Goal: Task Accomplishment & Management: Complete application form

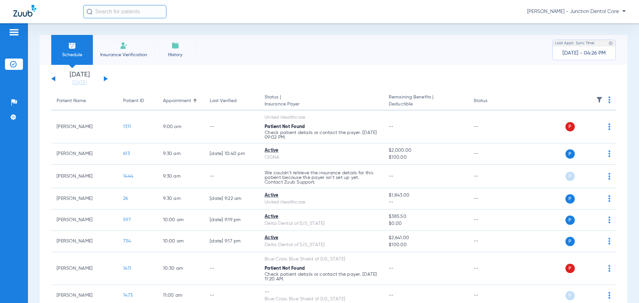
click at [123, 56] on span "Insurance Verification" at bounding box center [124, 55] width 52 height 7
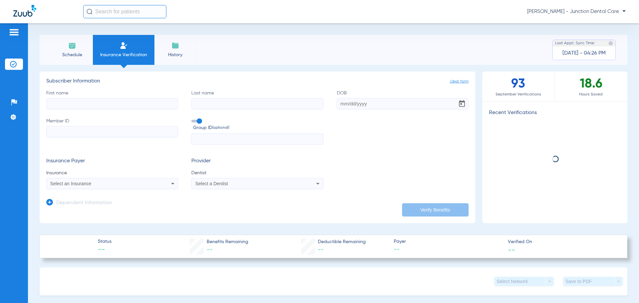
click at [89, 104] on input "First name" at bounding box center [112, 103] width 132 height 11
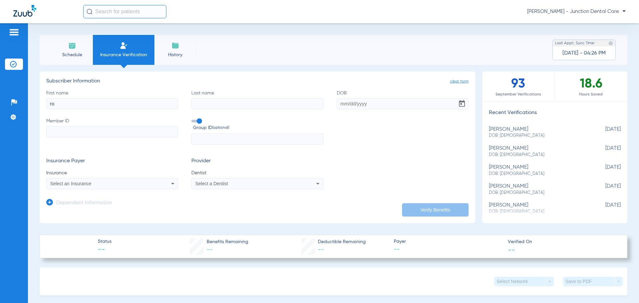
type input "r"
type input "audo"
type input "[PERSON_NAME]"
type input "[DATE]"
click at [60, 132] on input "Member ID" at bounding box center [112, 131] width 132 height 11
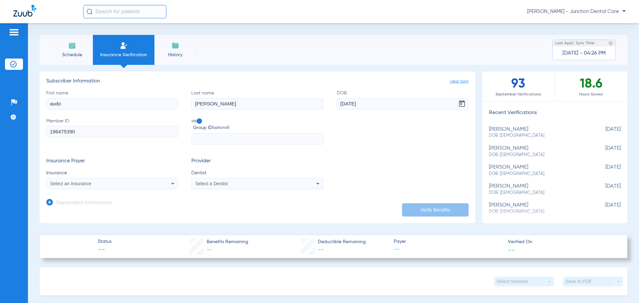
type input "196475390"
click at [114, 183] on div "Select an Insurance" at bounding box center [100, 184] width 100 height 5
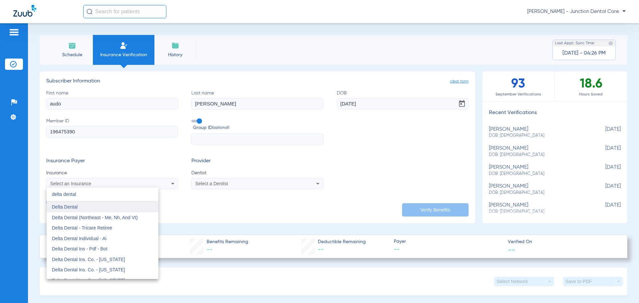
type input "delta dental"
drag, startPoint x: 107, startPoint y: 209, endPoint x: 123, endPoint y: 202, distance: 17.9
click at [107, 209] on mat-option "Delta Dental" at bounding box center [103, 207] width 112 height 11
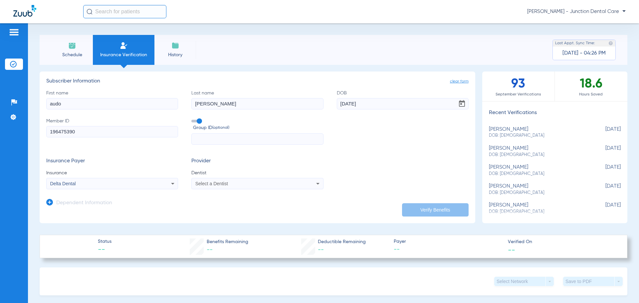
click at [228, 183] on div "Select a Dentist" at bounding box center [245, 184] width 100 height 5
type input "aze"
click at [249, 208] on span "[PERSON_NAME] 1669151825" at bounding box center [228, 207] width 65 height 5
click at [52, 203] on icon at bounding box center [49, 202] width 7 height 7
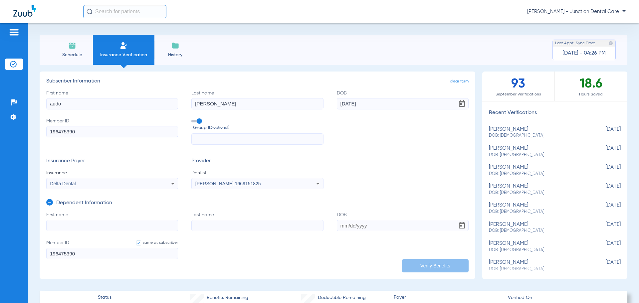
click at [67, 227] on input "First name" at bounding box center [112, 225] width 132 height 11
type input "[PERSON_NAME]"
type input "[DATE]"
click at [429, 261] on button "Verify Benefits" at bounding box center [435, 265] width 67 height 13
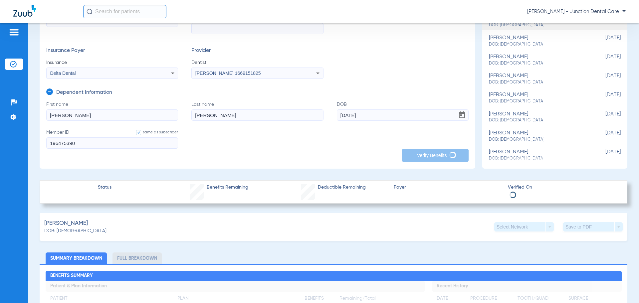
scroll to position [100, 0]
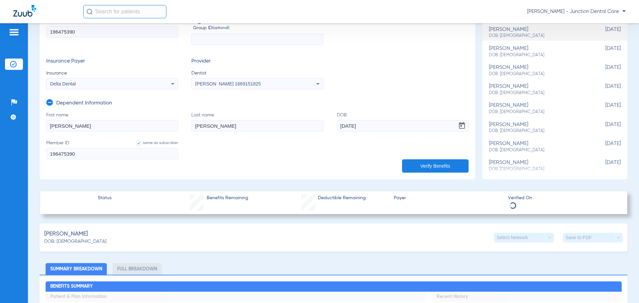
click at [50, 102] on icon at bounding box center [49, 102] width 7 height 7
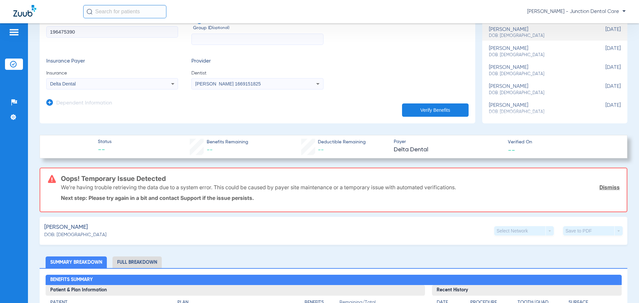
click at [425, 108] on button "Verify Benefits" at bounding box center [435, 110] width 67 height 13
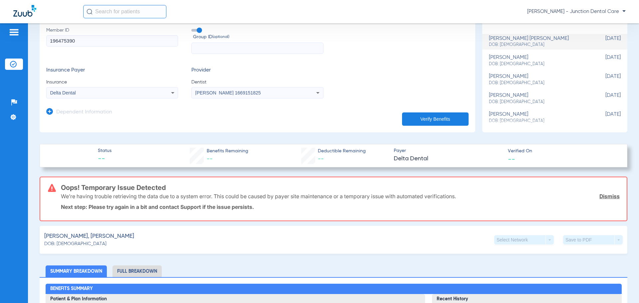
scroll to position [83, 0]
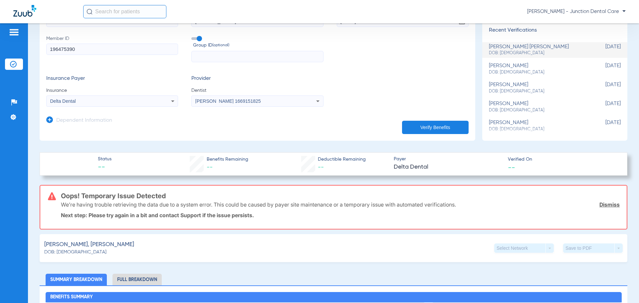
click at [347, 76] on div "Insurance Payer Insurance Delta Dental Provider Dentist [PERSON_NAME] 1669151825" at bounding box center [257, 91] width 423 height 31
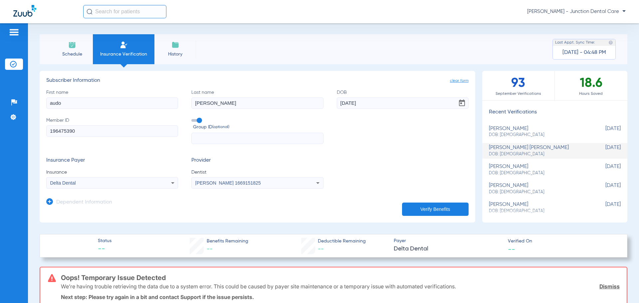
scroll to position [0, 0]
drag, startPoint x: 100, startPoint y: 134, endPoint x: 12, endPoint y: 124, distance: 88.6
click at [9, 126] on div "Patients Insurance Verification Setup Help Center Settings Schedule Insurance V…" at bounding box center [319, 174] width 639 height 303
type input "912367733"
click at [418, 210] on button "Verify Benefits" at bounding box center [435, 209] width 67 height 13
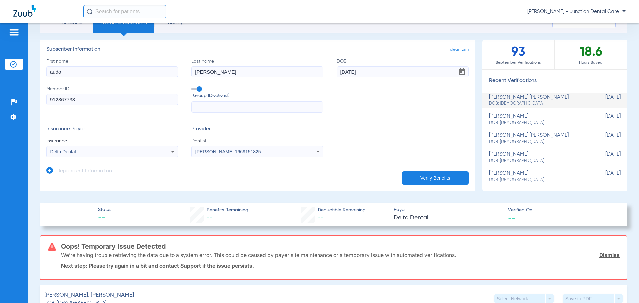
scroll to position [16, 0]
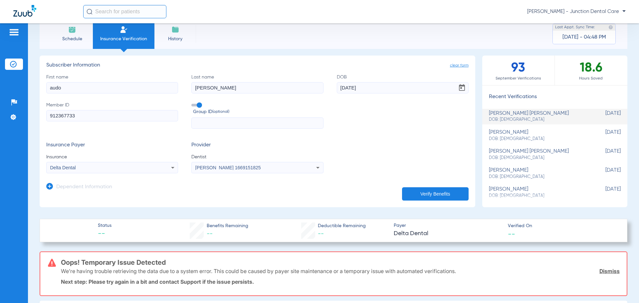
click at [234, 90] on input "[PERSON_NAME]" at bounding box center [258, 87] width 132 height 11
type input "[PERSON_NAME]"
click at [421, 191] on button "Verify Benefits" at bounding box center [435, 194] width 67 height 13
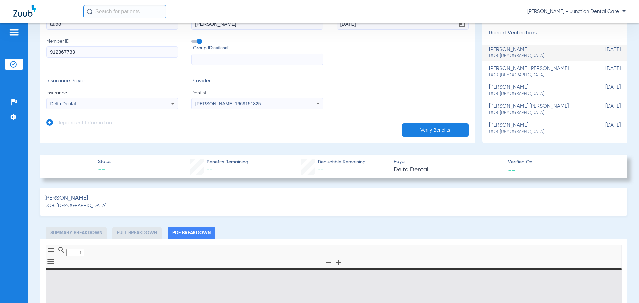
scroll to position [183, 0]
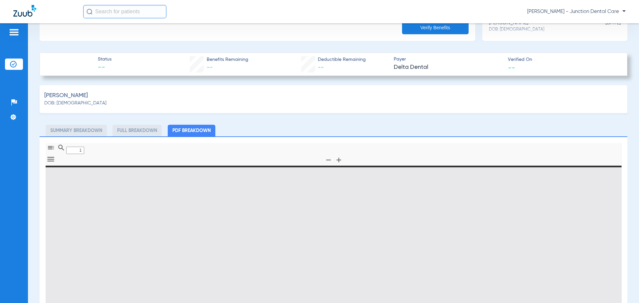
type input "0"
select select "page-width"
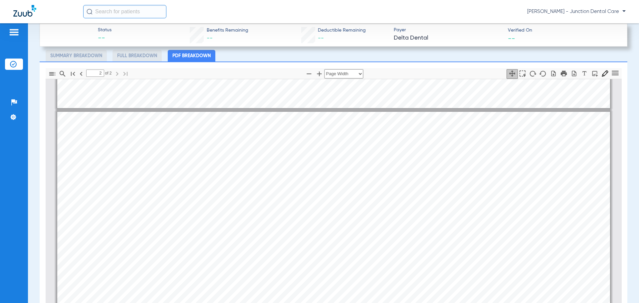
scroll to position [766, 0]
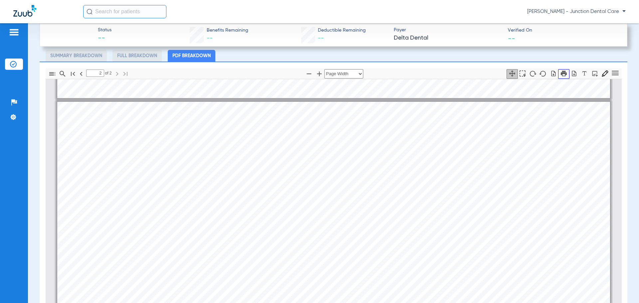
click at [561, 73] on icon "button" at bounding box center [564, 74] width 6 height 6
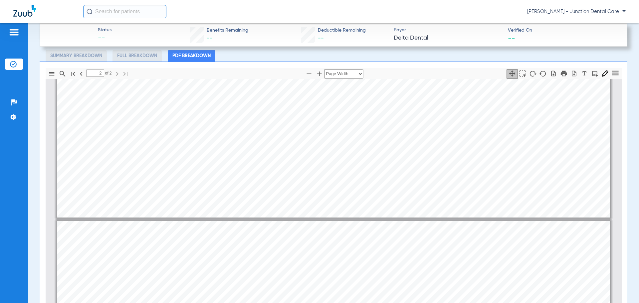
type input "1"
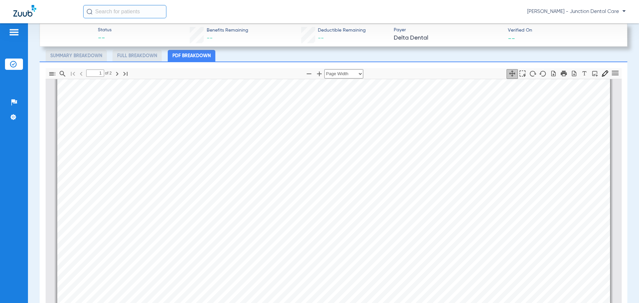
scroll to position [0, 0]
